Goal: Information Seeking & Learning: Check status

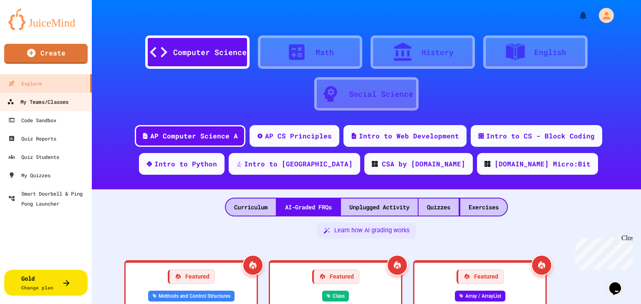
click at [45, 105] on div "My Teams/Classes" at bounding box center [37, 102] width 61 height 10
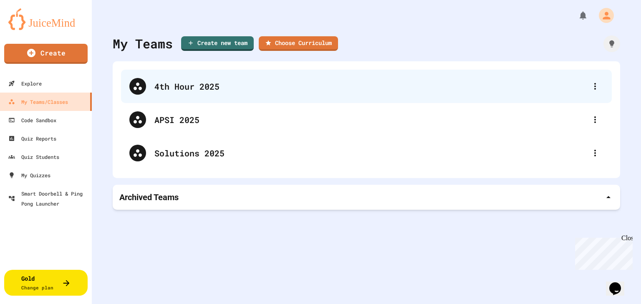
click at [182, 87] on div "4th Hour 2025" at bounding box center [370, 86] width 433 height 13
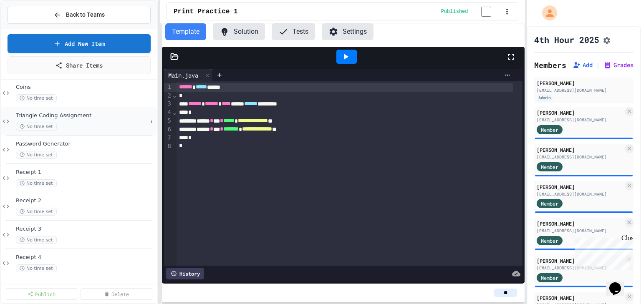
scroll to position [56, 0]
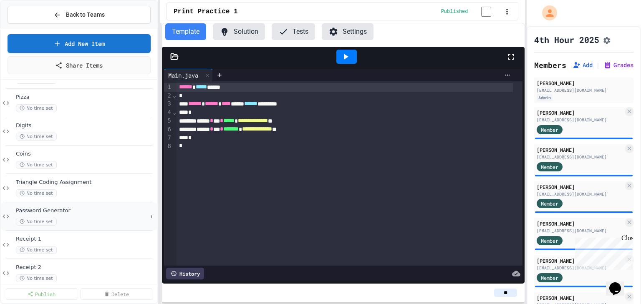
click at [84, 214] on span "Password Generator" at bounding box center [82, 210] width 132 height 7
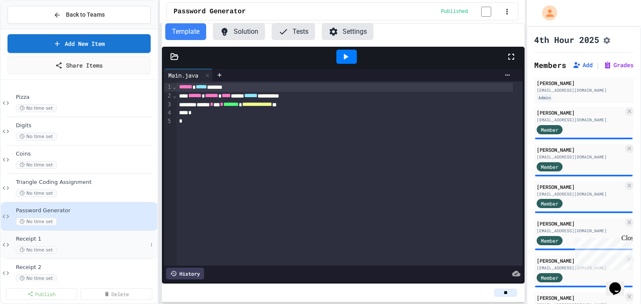
scroll to position [123, 0]
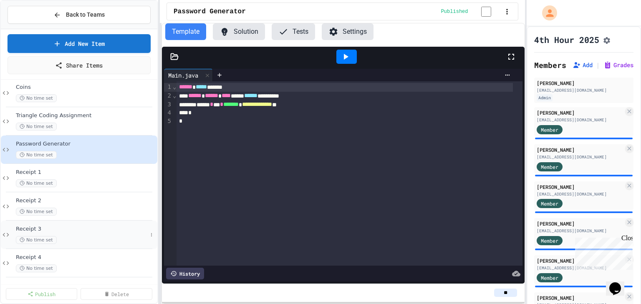
click at [62, 239] on div "No time set" at bounding box center [82, 240] width 132 height 8
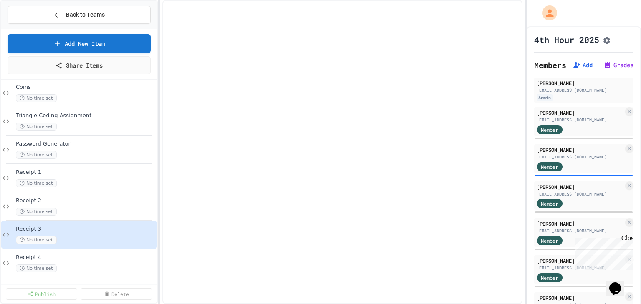
scroll to position [113, 0]
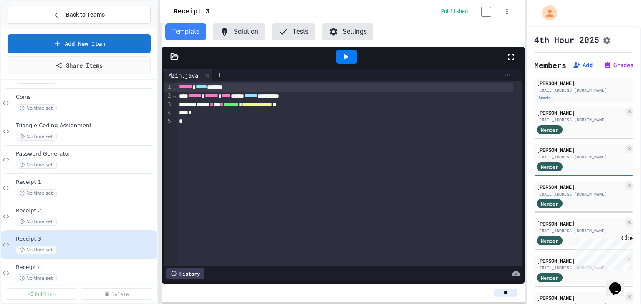
click at [628, 238] on div "Close" at bounding box center [627, 240] width 10 height 10
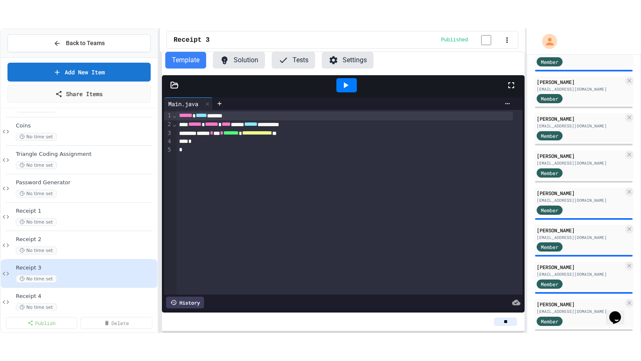
scroll to position [267, 0]
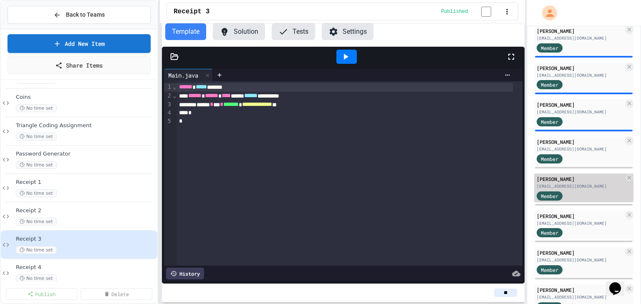
click at [559, 183] on div "[PERSON_NAME]" at bounding box center [580, 179] width 87 height 8
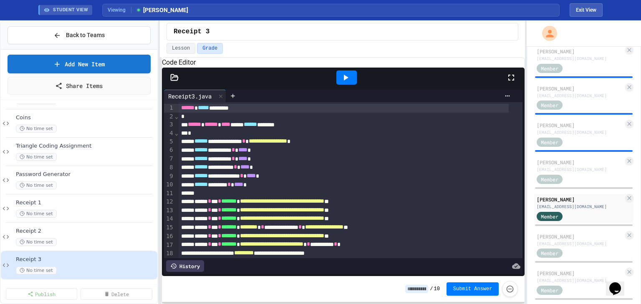
click at [512, 83] on icon at bounding box center [511, 78] width 10 height 10
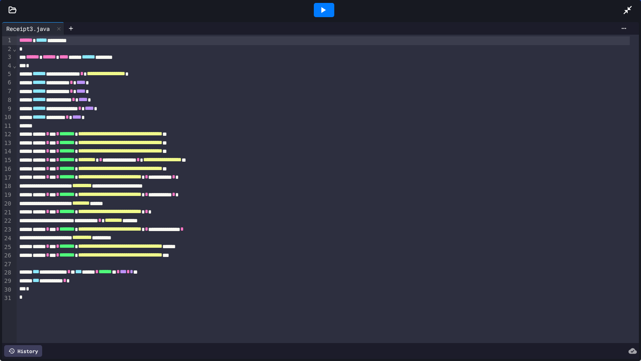
click at [327, 9] on icon at bounding box center [323, 10] width 10 height 10
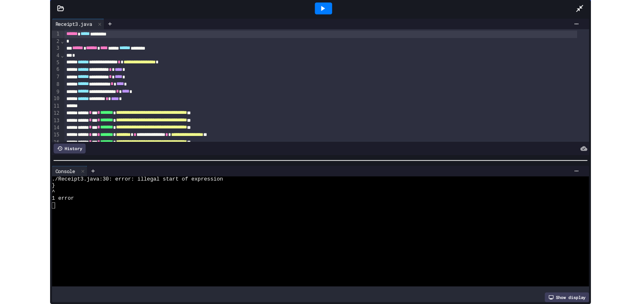
scroll to position [87, 0]
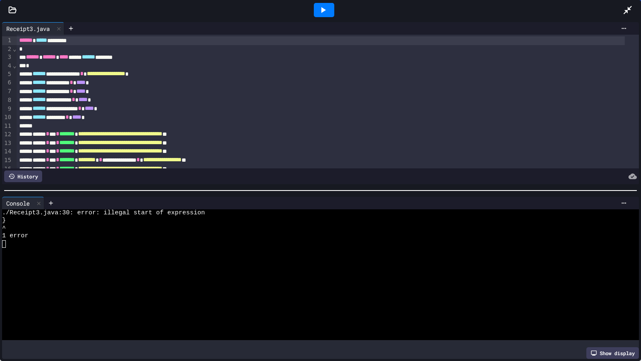
click at [628, 8] on icon at bounding box center [628, 10] width 8 height 8
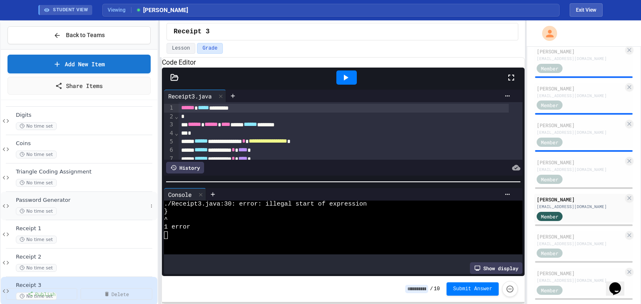
click at [86, 206] on div "Password Generator No time set" at bounding box center [82, 206] width 132 height 18
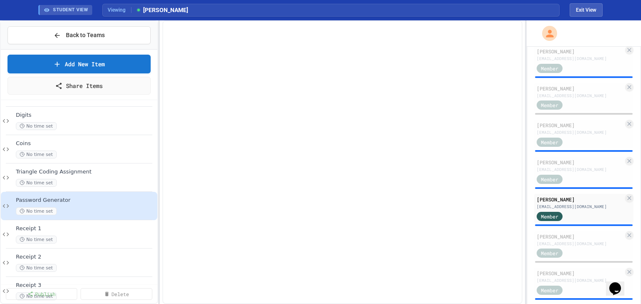
scroll to position [77, 0]
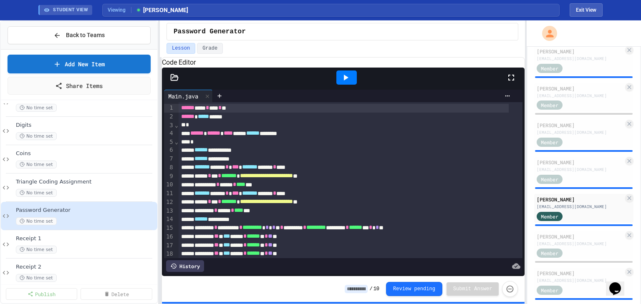
click at [350, 83] on icon at bounding box center [346, 78] width 10 height 10
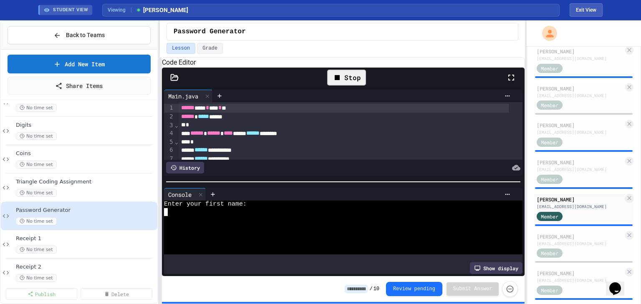
click at [273, 222] on div at bounding box center [337, 220] width 346 height 8
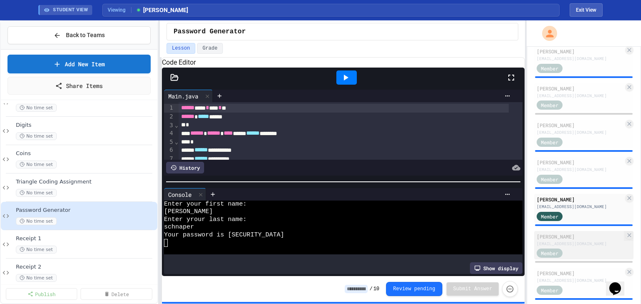
click at [591, 247] on div "[EMAIL_ADDRESS][DOMAIN_NAME]" at bounding box center [580, 244] width 87 height 6
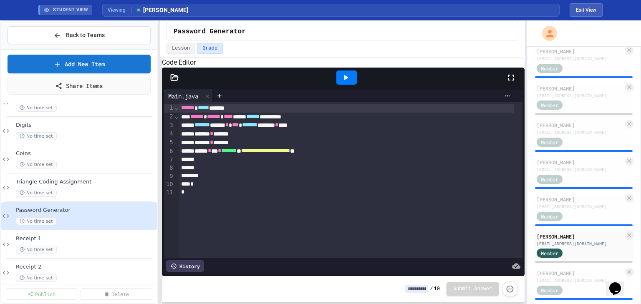
click at [174, 82] on icon at bounding box center [174, 77] width 8 height 8
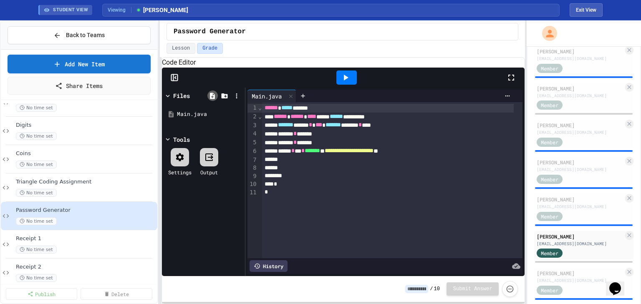
click at [214, 99] on icon at bounding box center [212, 96] width 5 height 6
click at [225, 100] on icon at bounding box center [225, 96] width 8 height 8
click at [301, 99] on icon at bounding box center [303, 96] width 7 height 7
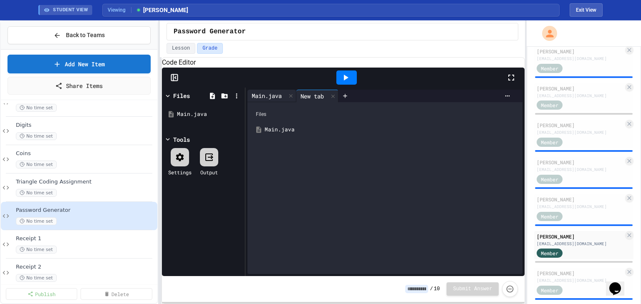
click at [273, 100] on div "Main.java" at bounding box center [267, 95] width 38 height 9
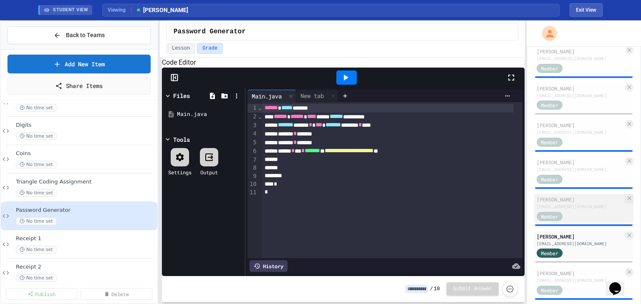
scroll to position [367, 0]
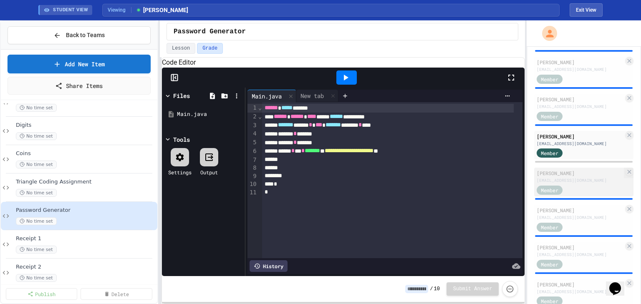
click at [571, 183] on div "[EMAIL_ADDRESS][DOMAIN_NAME]" at bounding box center [580, 180] width 87 height 6
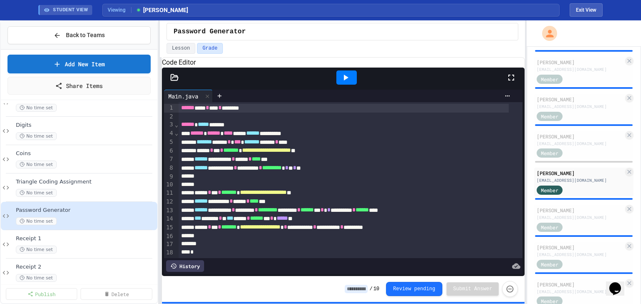
scroll to position [28, 0]
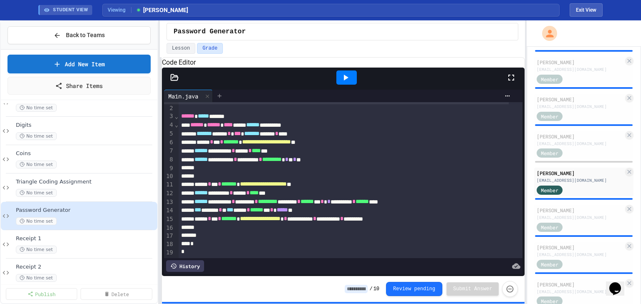
click at [219, 99] on icon at bounding box center [219, 96] width 7 height 7
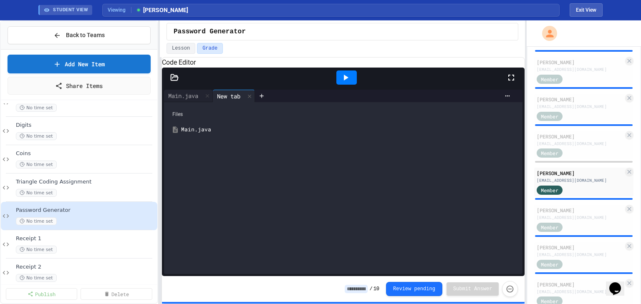
click at [175, 134] on icon at bounding box center [176, 130] width 8 height 8
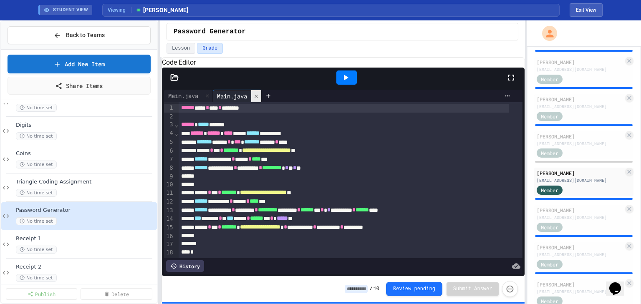
click at [258, 102] on div at bounding box center [256, 96] width 10 height 12
click at [345, 83] on icon at bounding box center [346, 78] width 10 height 10
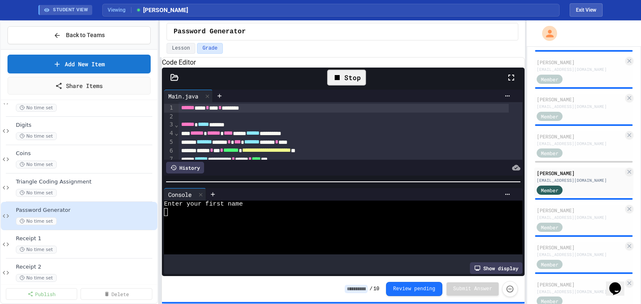
click at [264, 229] on div at bounding box center [337, 228] width 346 height 8
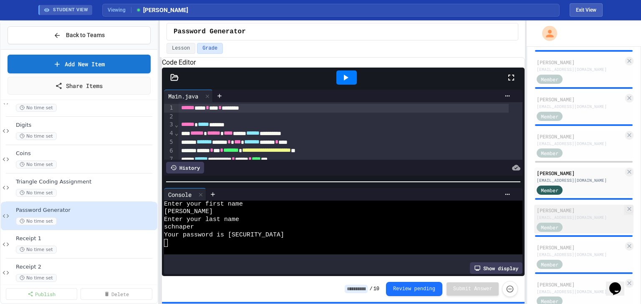
click at [573, 221] on div "[EMAIL_ADDRESS][DOMAIN_NAME]" at bounding box center [580, 218] width 87 height 6
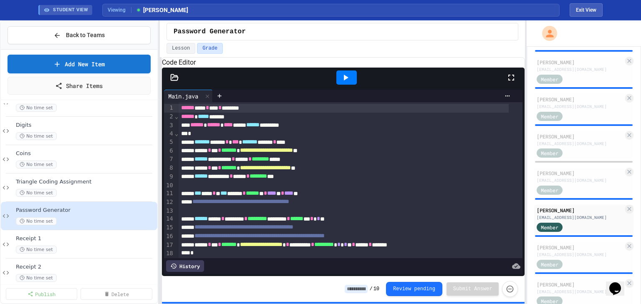
click at [352, 85] on div at bounding box center [346, 78] width 20 height 14
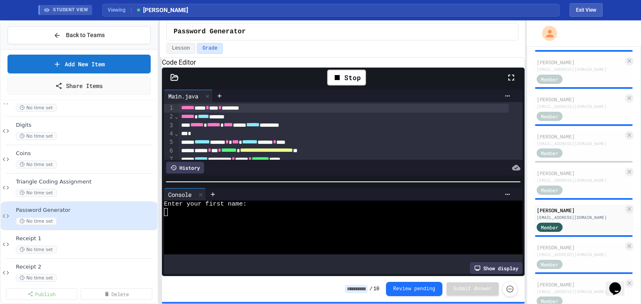
click at [235, 224] on div at bounding box center [337, 220] width 346 height 8
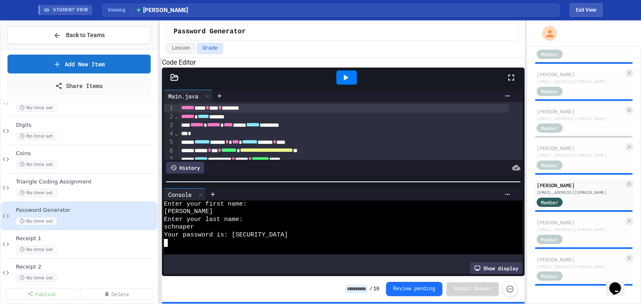
scroll to position [402, 0]
click at [585, 227] on div "[EMAIL_ADDRESS][DOMAIN_NAME]" at bounding box center [580, 230] width 87 height 6
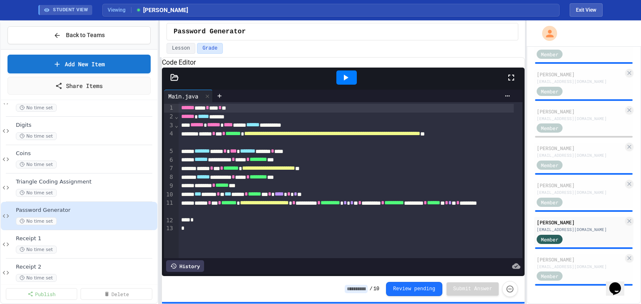
click at [346, 81] on icon at bounding box center [346, 78] width 5 height 6
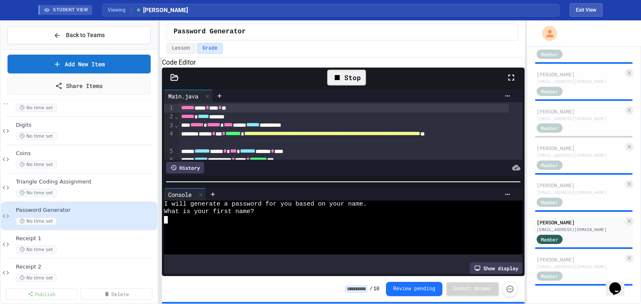
click at [217, 223] on div at bounding box center [337, 220] width 346 height 8
